Goal: Register for event/course

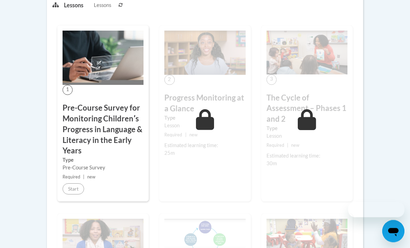
scroll to position [229, 0]
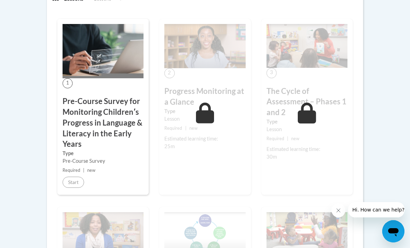
click at [74, 169] on span "Required" at bounding box center [72, 170] width 18 height 5
click at [70, 170] on span "Required" at bounding box center [72, 170] width 18 height 5
click at [63, 159] on div "Pre-Course Survey" at bounding box center [103, 161] width 81 height 8
click at [71, 83] on span "1" at bounding box center [68, 83] width 10 height 10
click at [83, 97] on h3 "Pre-Course Survey for Monitoring Childrenʹs Progress in Language & Literacy in …" at bounding box center [103, 123] width 81 height 54
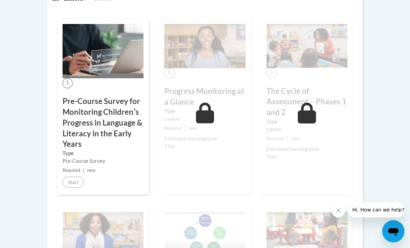
click at [91, 119] on h3 "Pre-Course Survey for Monitoring Childrenʹs Progress in Language & Literacy in …" at bounding box center [103, 123] width 81 height 54
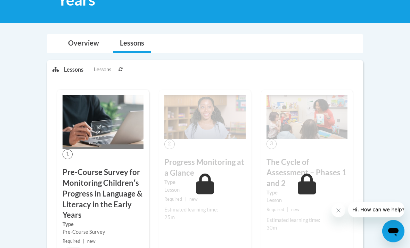
scroll to position [163, 0]
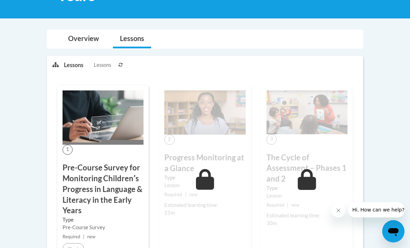
click at [95, 164] on h3 "Pre-Course Survey for Monitoring Childrenʹs Progress in Language & Literacy in …" at bounding box center [103, 189] width 81 height 54
click at [95, 162] on h3 "Pre-Course Survey for Monitoring Childrenʹs Progress in Language & Literacy in …" at bounding box center [103, 189] width 81 height 54
click at [86, 38] on link "Overview" at bounding box center [83, 39] width 45 height 18
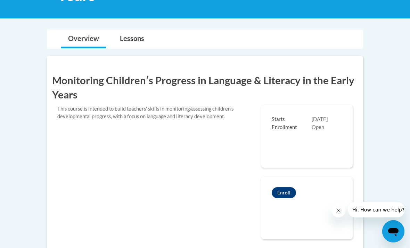
click at [282, 195] on button "Enroll" at bounding box center [284, 192] width 24 height 11
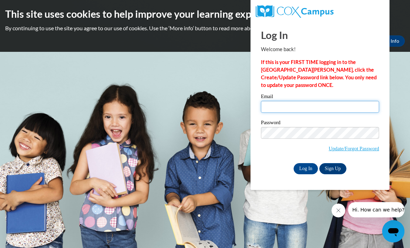
click at [275, 110] on input "Email" at bounding box center [320, 107] width 118 height 12
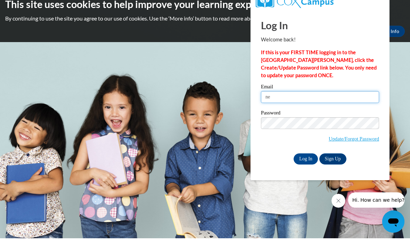
type input "n"
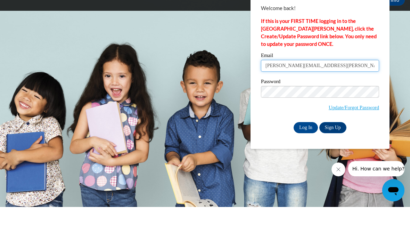
type input "aneesha.d.kelly@gmail.com"
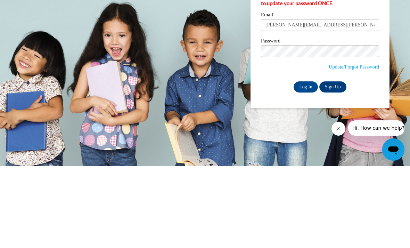
click at [302, 163] on input "Log In" at bounding box center [306, 168] width 24 height 11
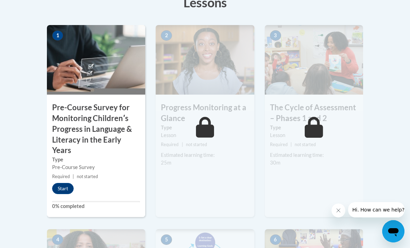
scroll to position [259, 0]
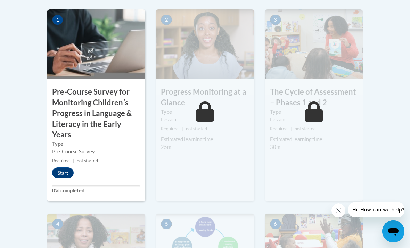
click at [64, 170] on button "Start" at bounding box center [63, 172] width 22 height 11
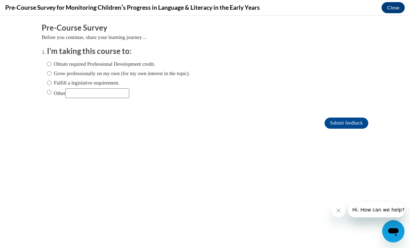
scroll to position [0, 0]
click at [49, 61] on input "Obtain required Professional Development credit." at bounding box center [49, 64] width 5 height 8
radio input "true"
click at [338, 128] on input "Submit feedback" at bounding box center [347, 123] width 44 height 11
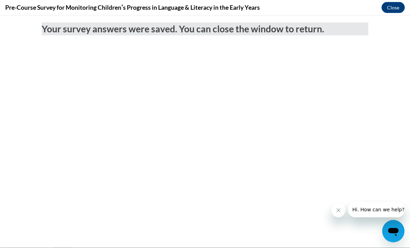
scroll to position [179, 0]
click at [388, 7] on button "Close" at bounding box center [393, 7] width 23 height 11
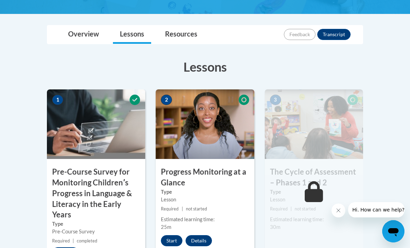
click at [168, 239] on button "Start" at bounding box center [172, 240] width 22 height 11
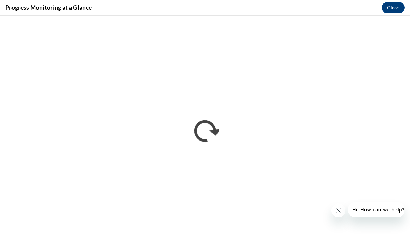
scroll to position [0, 0]
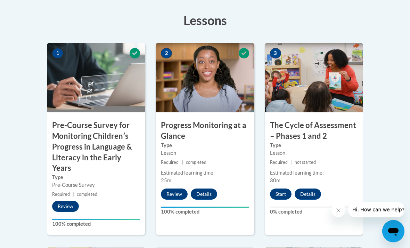
scroll to position [225, 0]
click at [283, 197] on button "Start" at bounding box center [281, 193] width 22 height 11
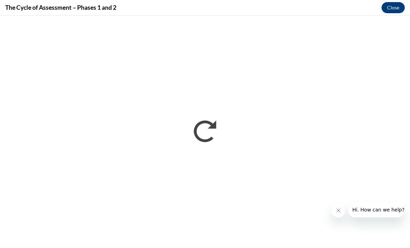
scroll to position [248, 0]
